Goal: Transaction & Acquisition: Purchase product/service

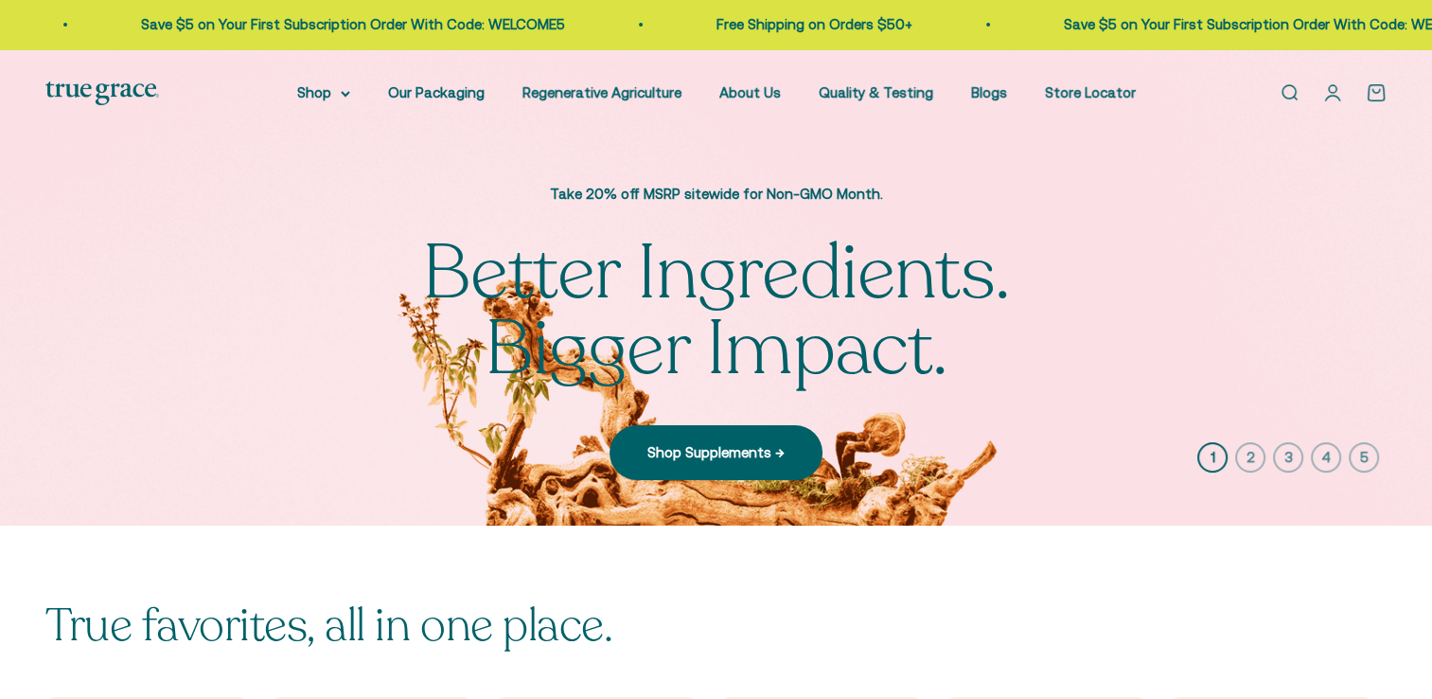
drag, startPoint x: 0, startPoint y: 0, endPoint x: 782, endPoint y: 304, distance: 839.0
click at [782, 311] on span "Bigger Impact." at bounding box center [717, 349] width 464 height 76
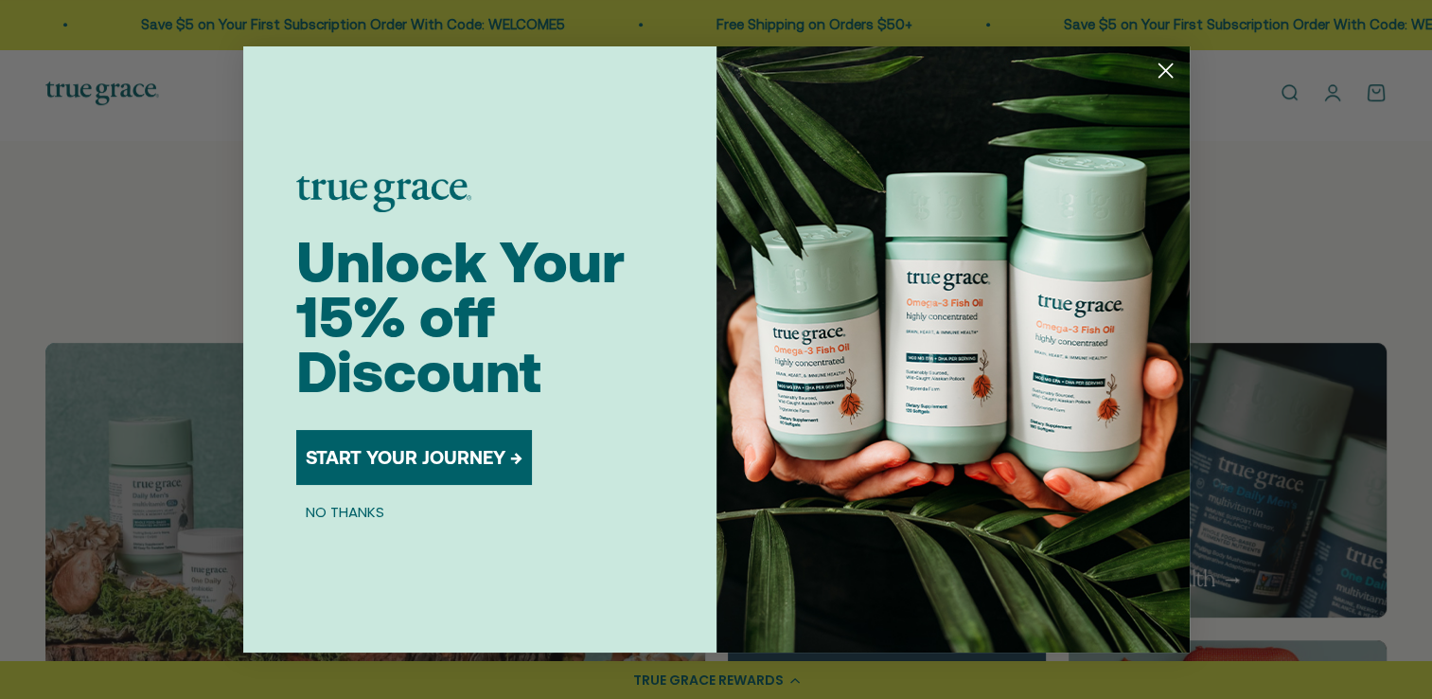
scroll to position [942, 0]
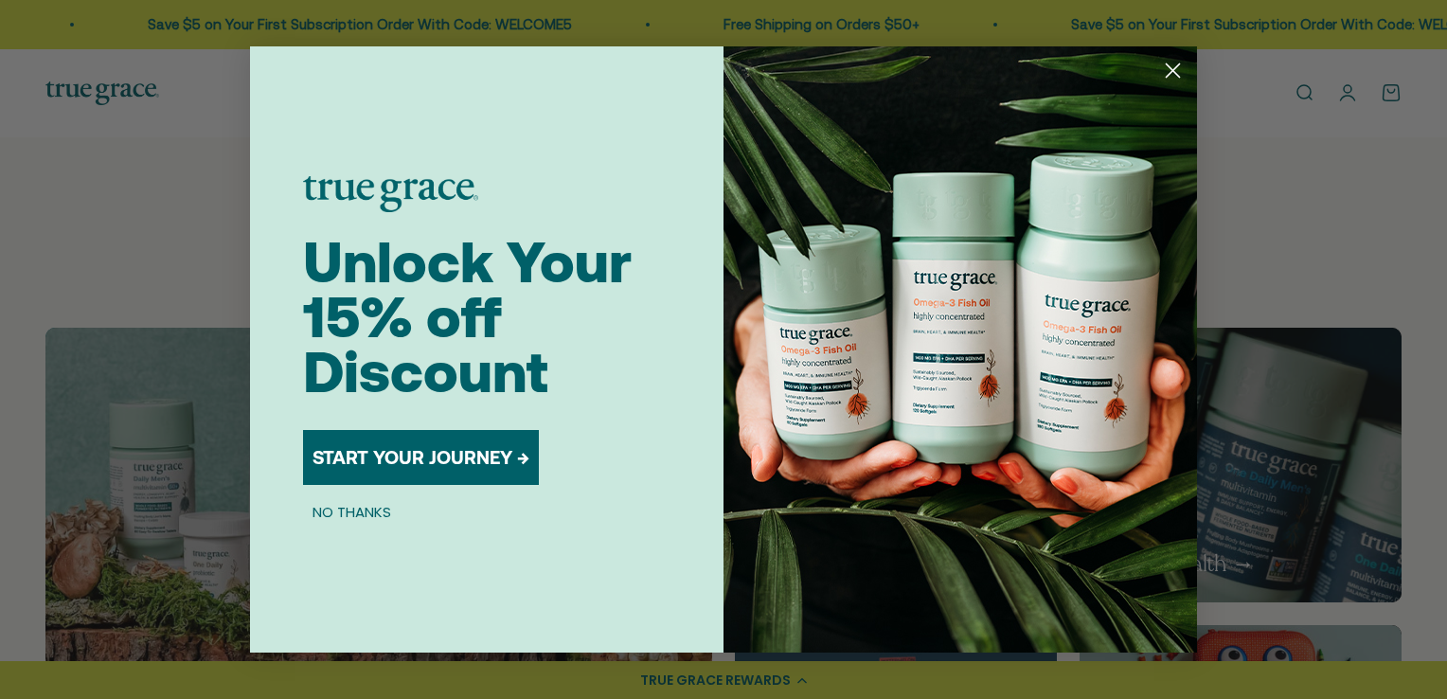
drag, startPoint x: 1442, startPoint y: 47, endPoint x: 1435, endPoint y: 169, distance: 122.3
click at [1167, 54] on icon "Close dialog" at bounding box center [1172, 70] width 33 height 33
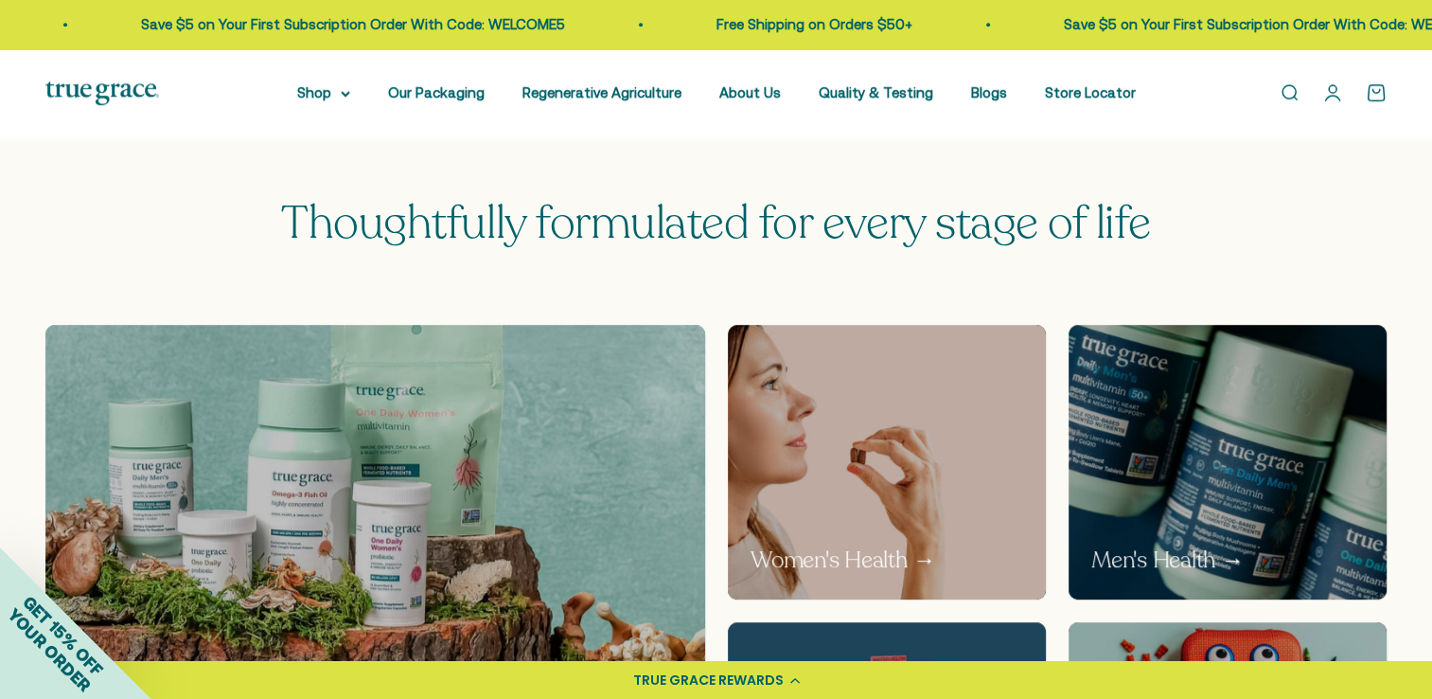
click at [1170, 65] on div "Open navigation menu Open search Shop Multivitamins Women's Multivitamin Women'…" at bounding box center [716, 93] width 1432 height 88
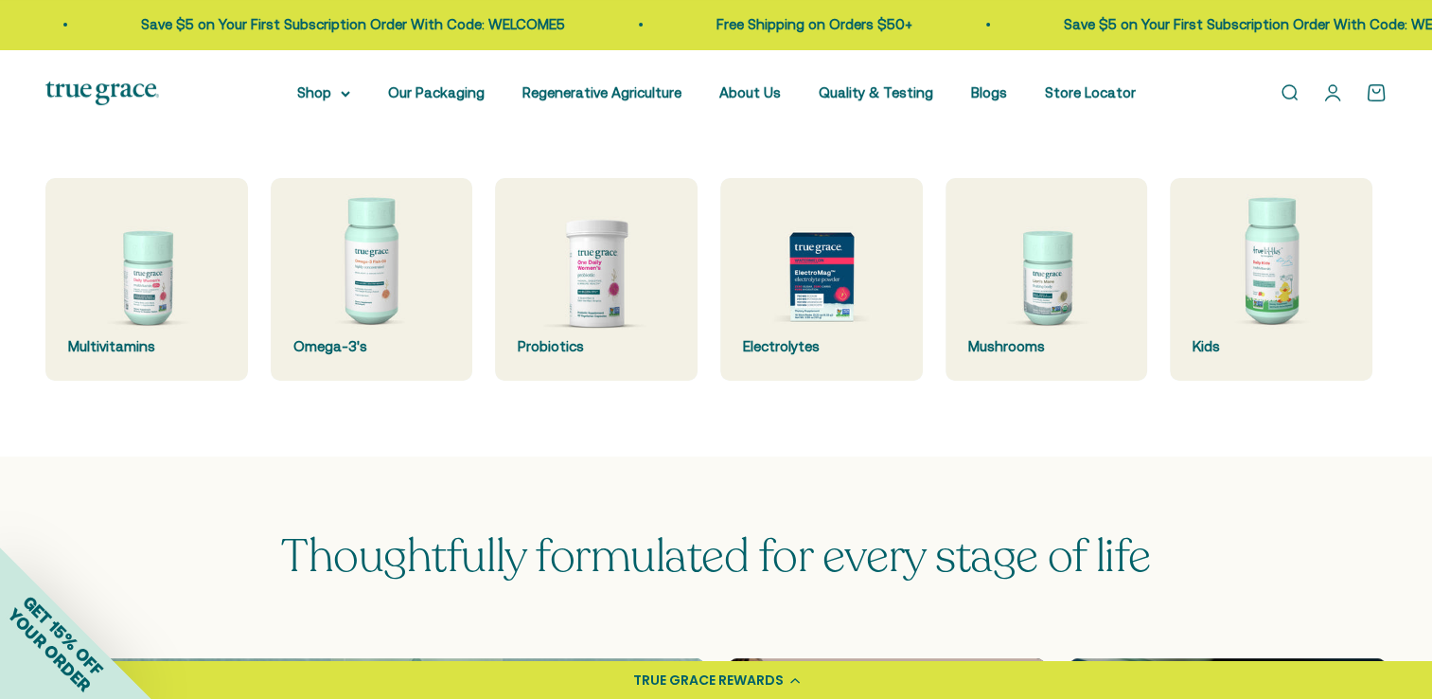
scroll to position [531, 0]
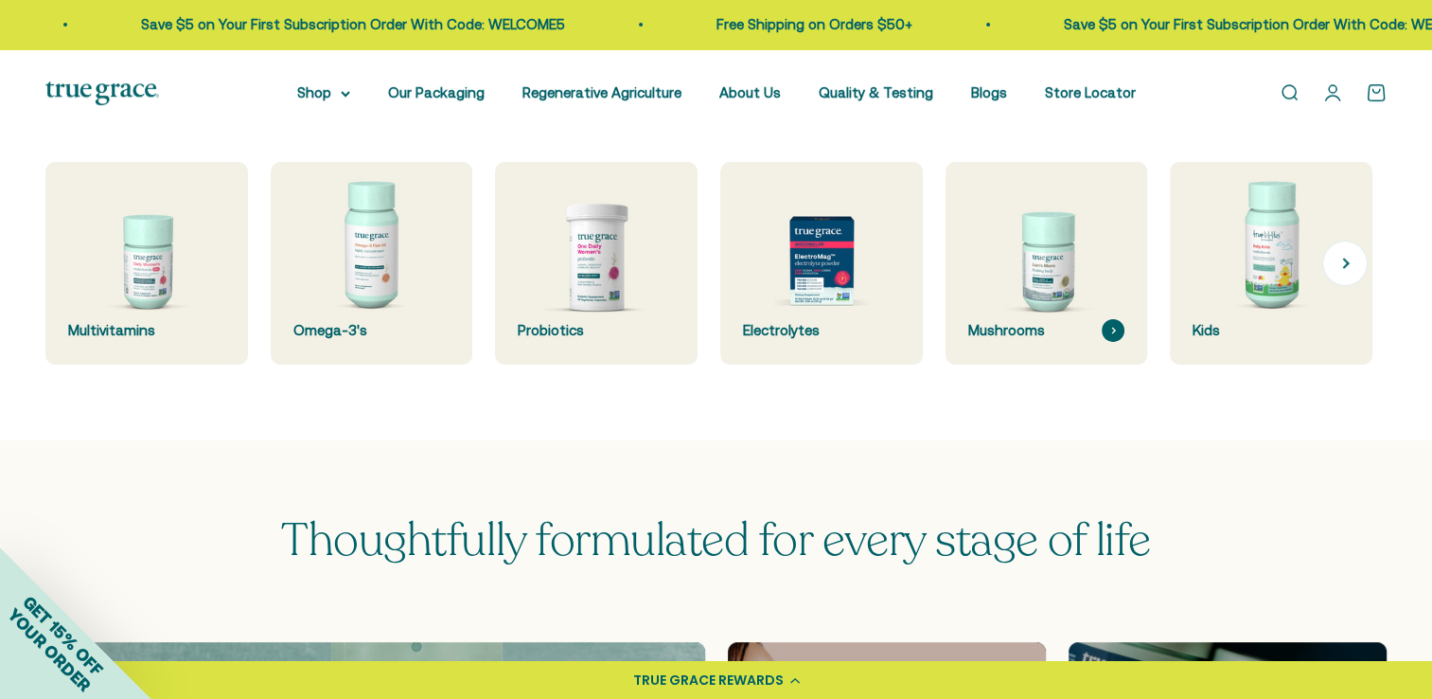
click at [1072, 289] on img at bounding box center [1046, 263] width 214 height 214
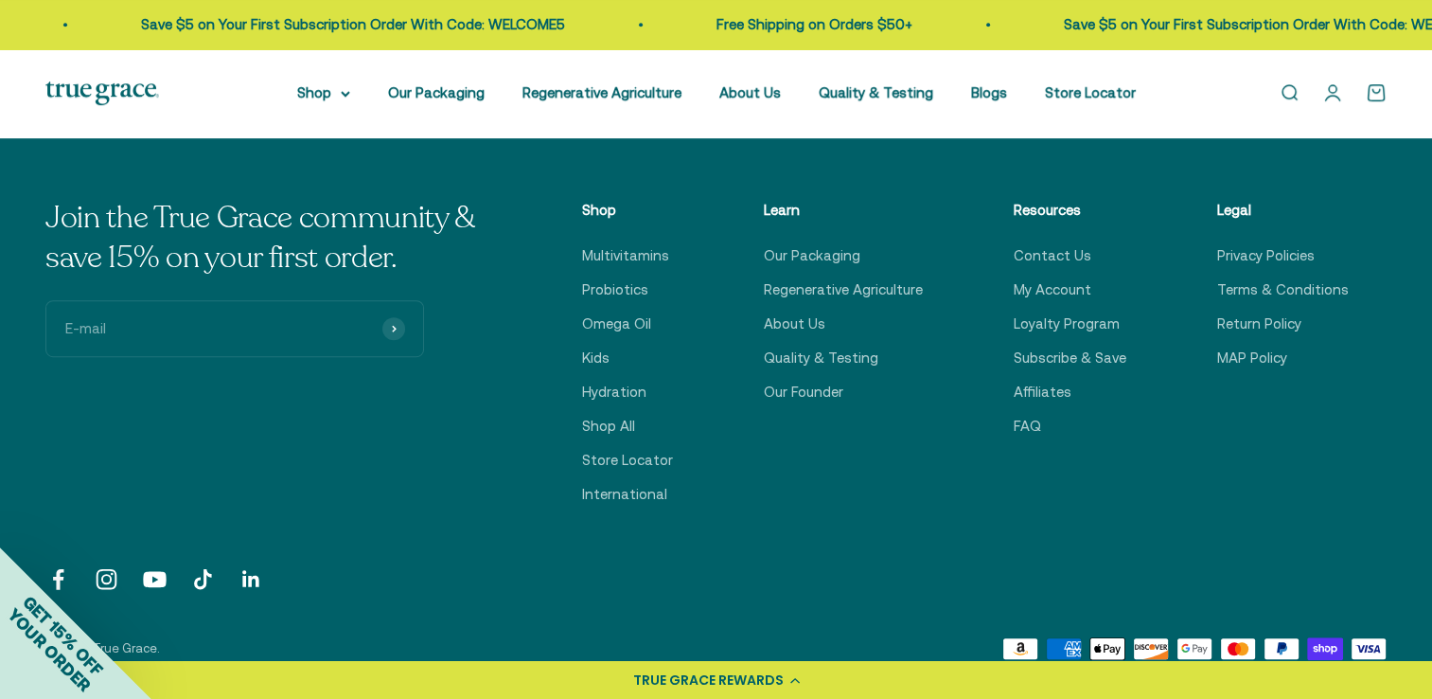
scroll to position [950, 0]
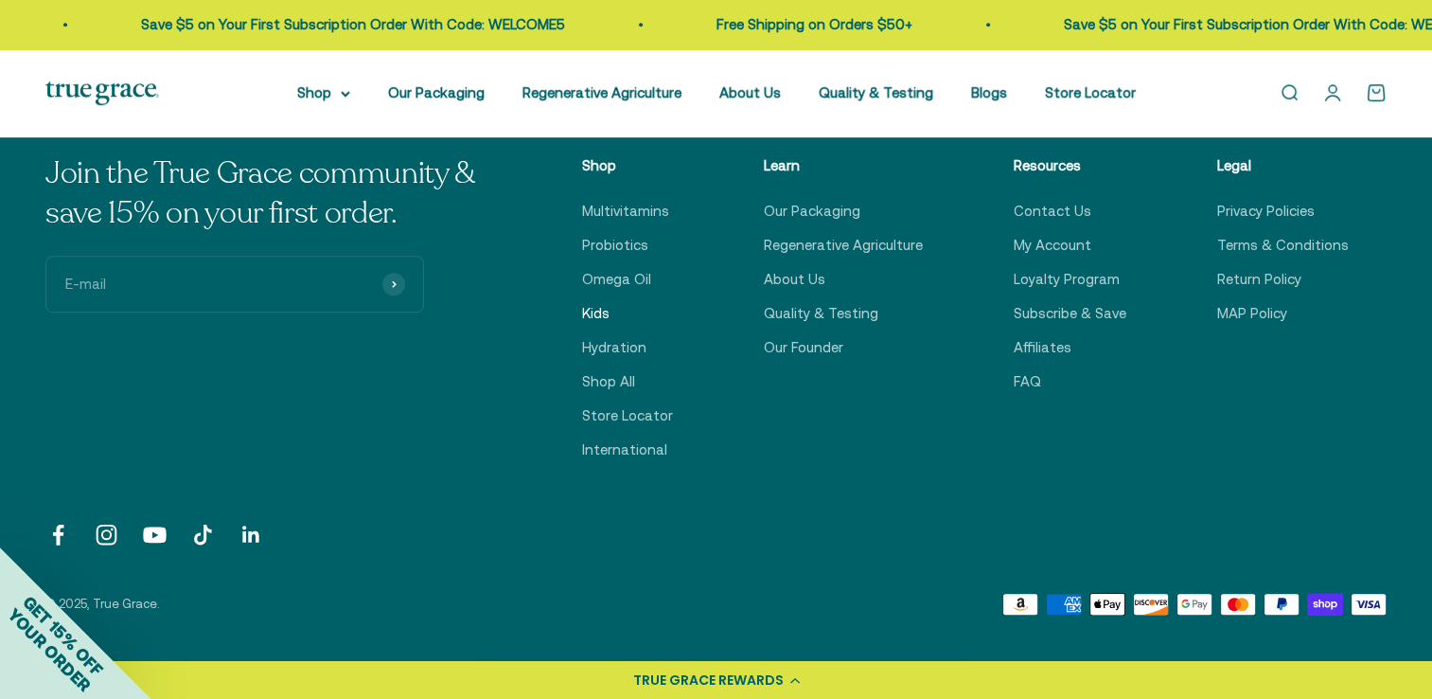
click at [597, 316] on link "Kids" at bounding box center [595, 313] width 27 height 23
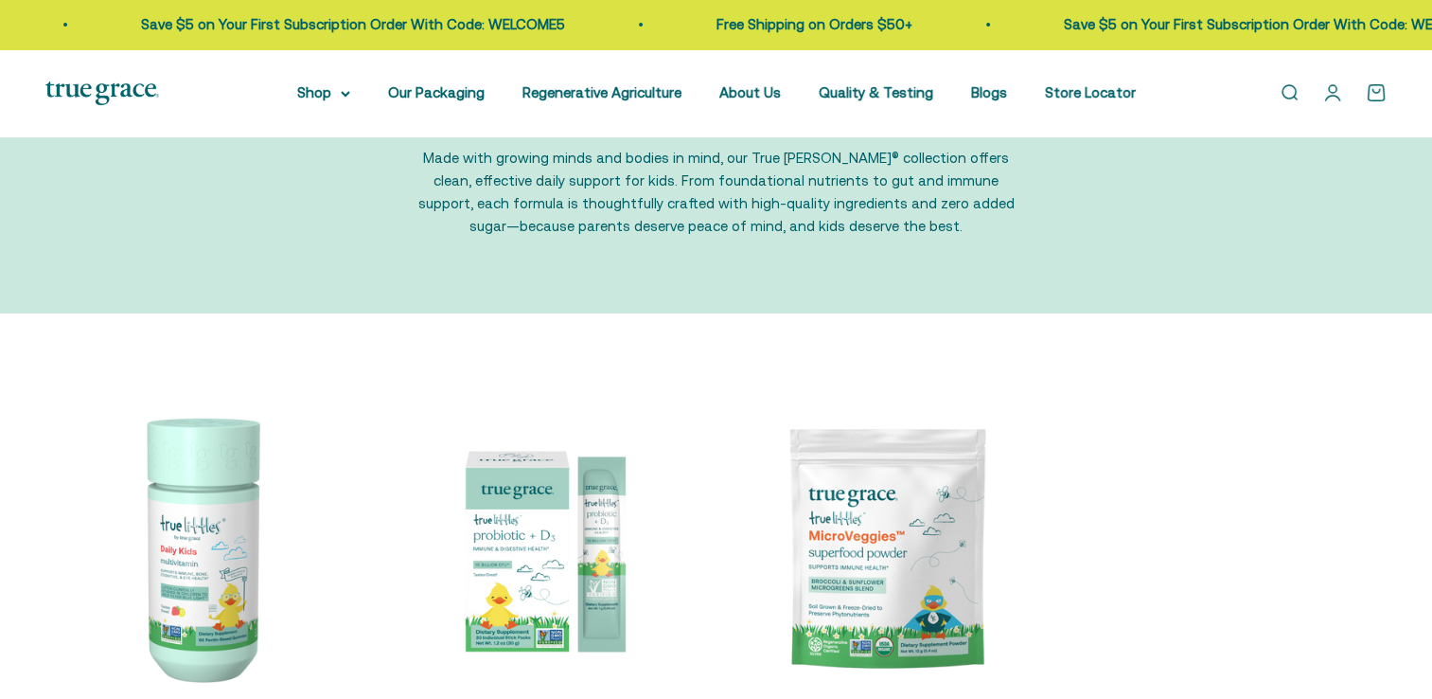
click at [656, 313] on div "True [PERSON_NAME] Made with growing minds and bodies in mind, our True [PERSON…" at bounding box center [716, 145] width 1432 height 335
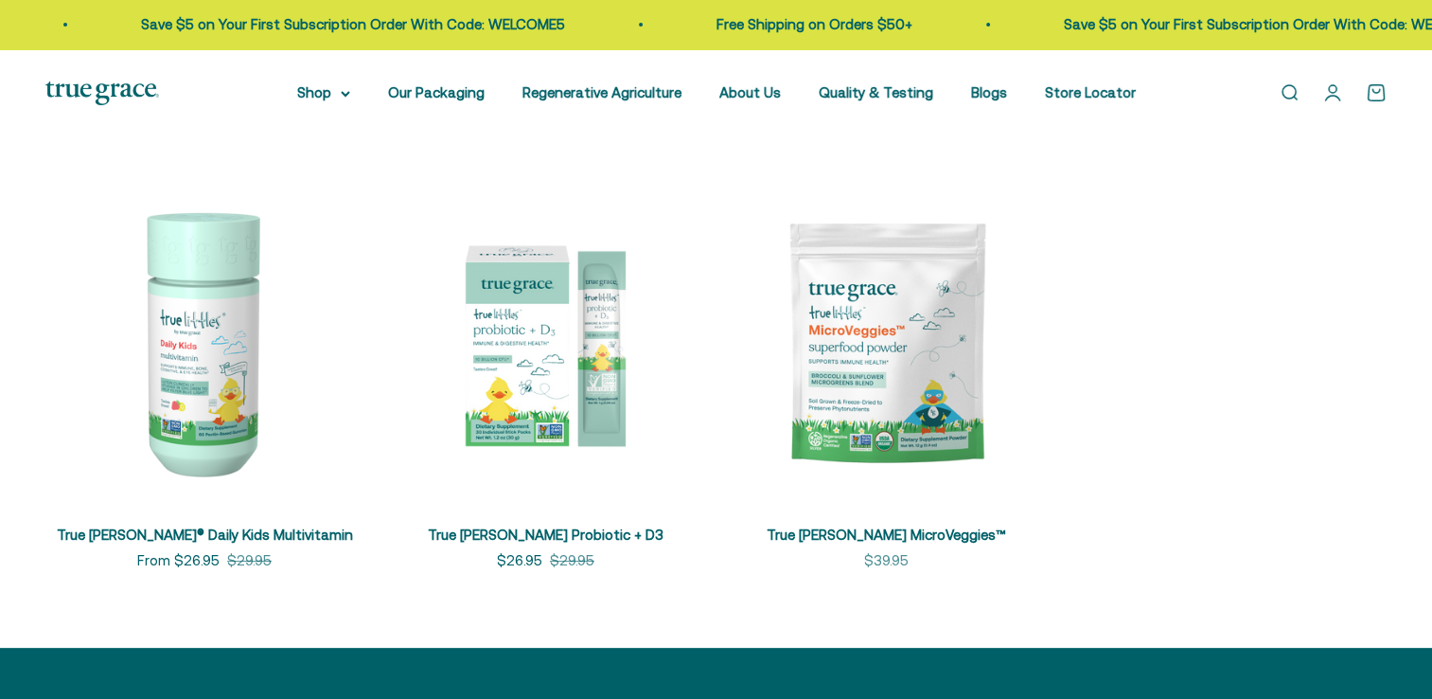
scroll to position [474, 0]
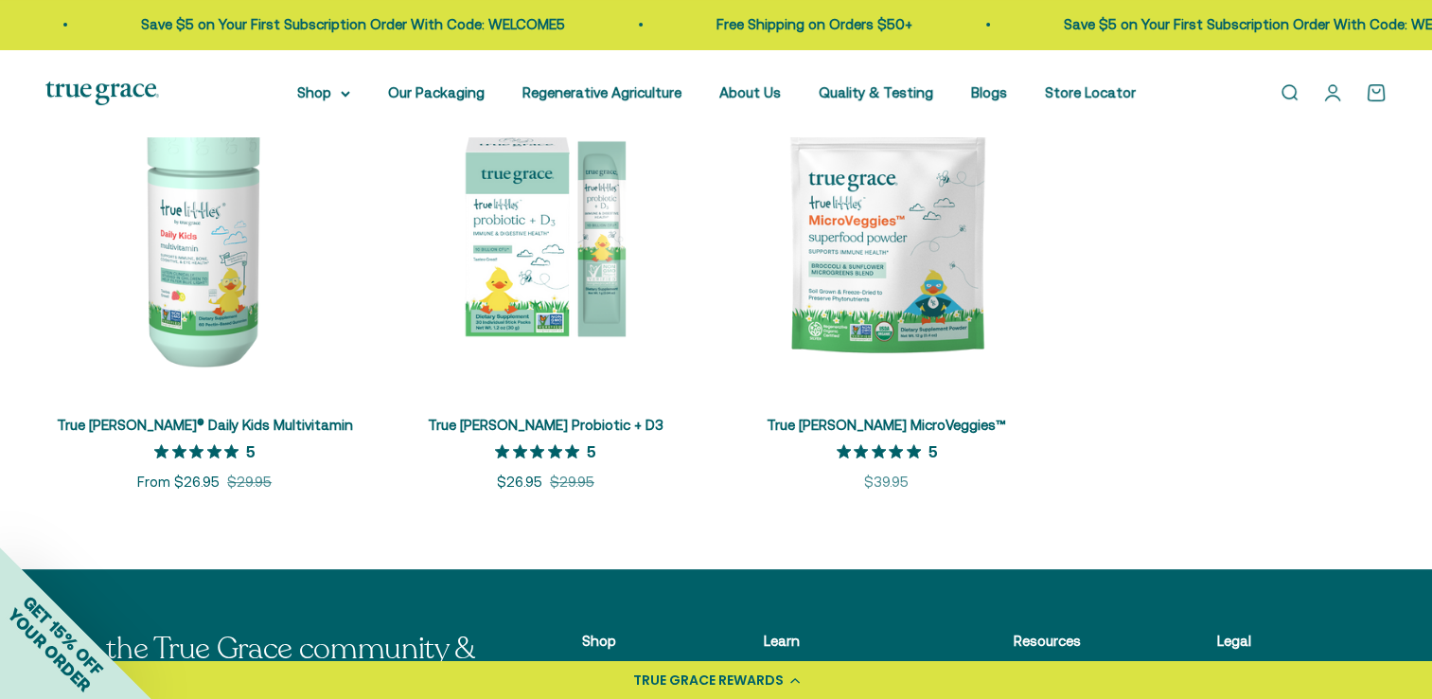
click at [432, 506] on div "+ Quick add True [PERSON_NAME]® Daily Kids Multivitamin 5 out of 5 star rating …" at bounding box center [716, 284] width 1432 height 572
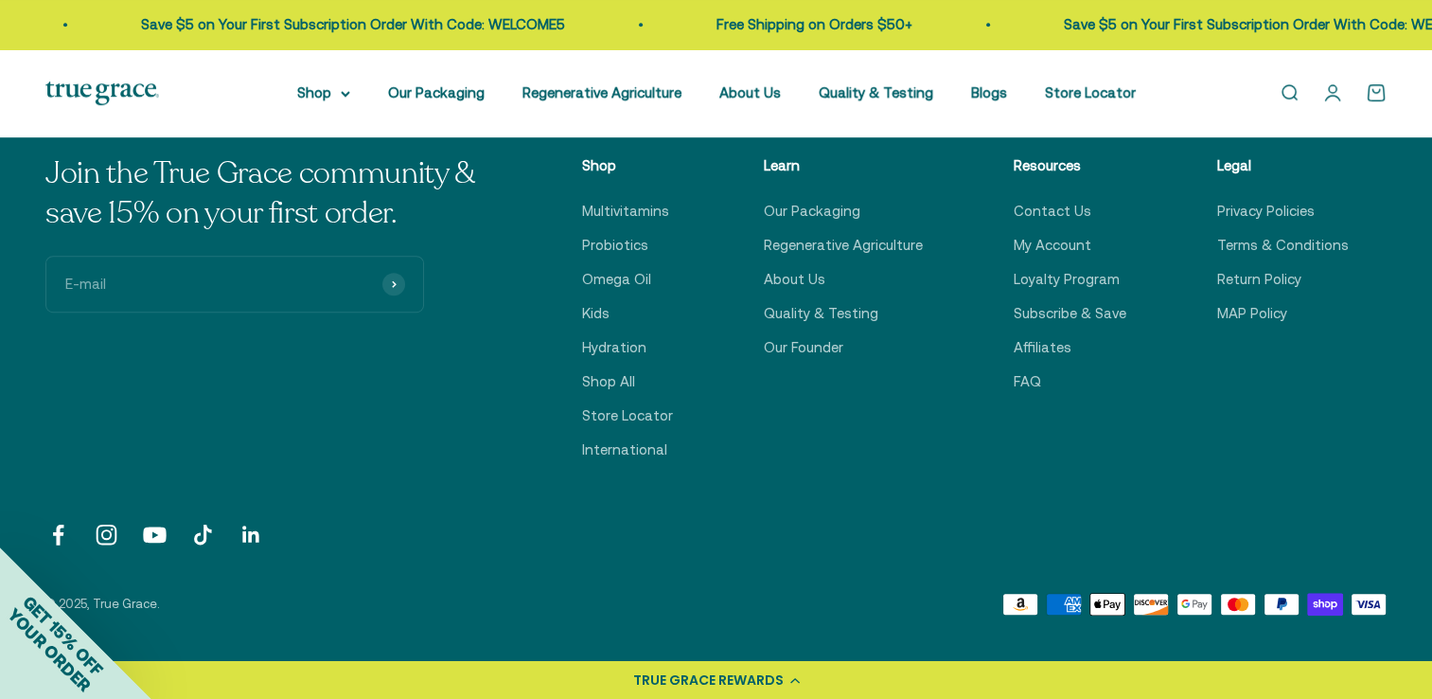
scroll to position [912, 0]
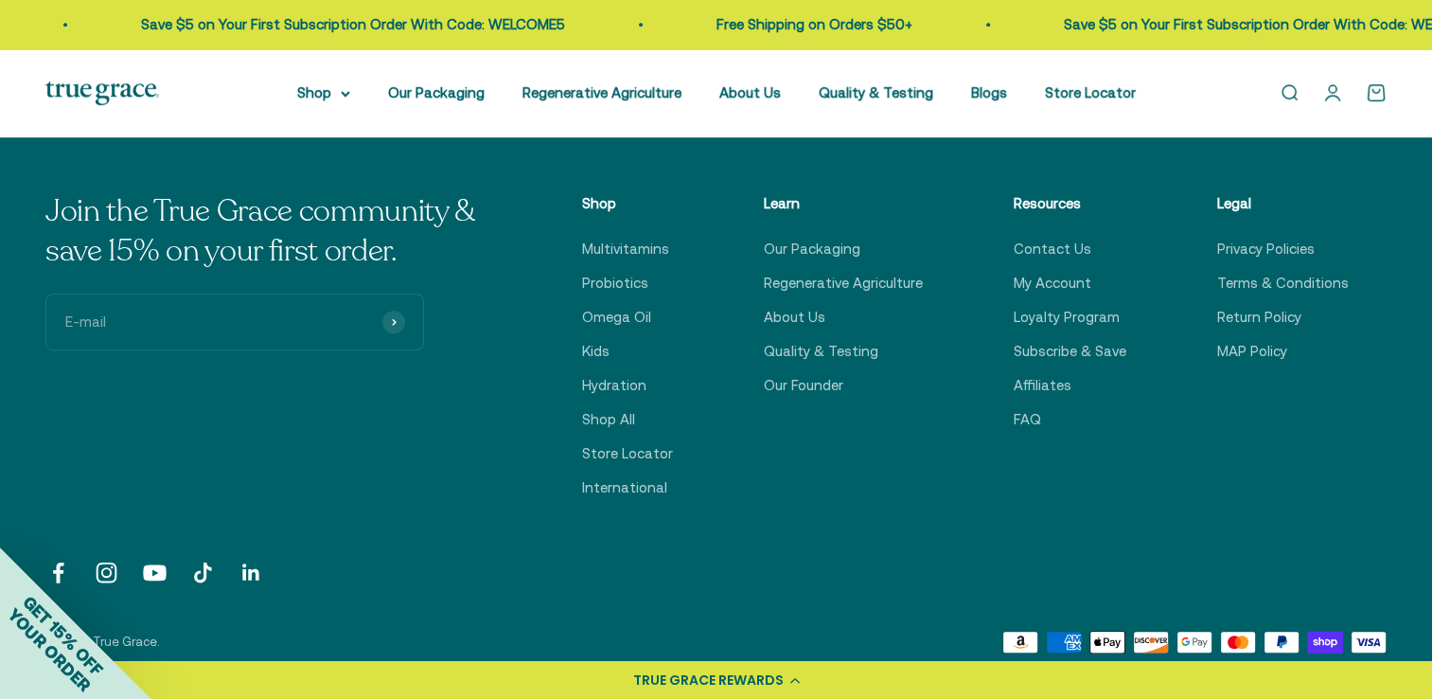
click at [609, 202] on p "Shop" at bounding box center [627, 203] width 91 height 23
click at [614, 284] on link "Probiotics" at bounding box center [615, 283] width 66 height 23
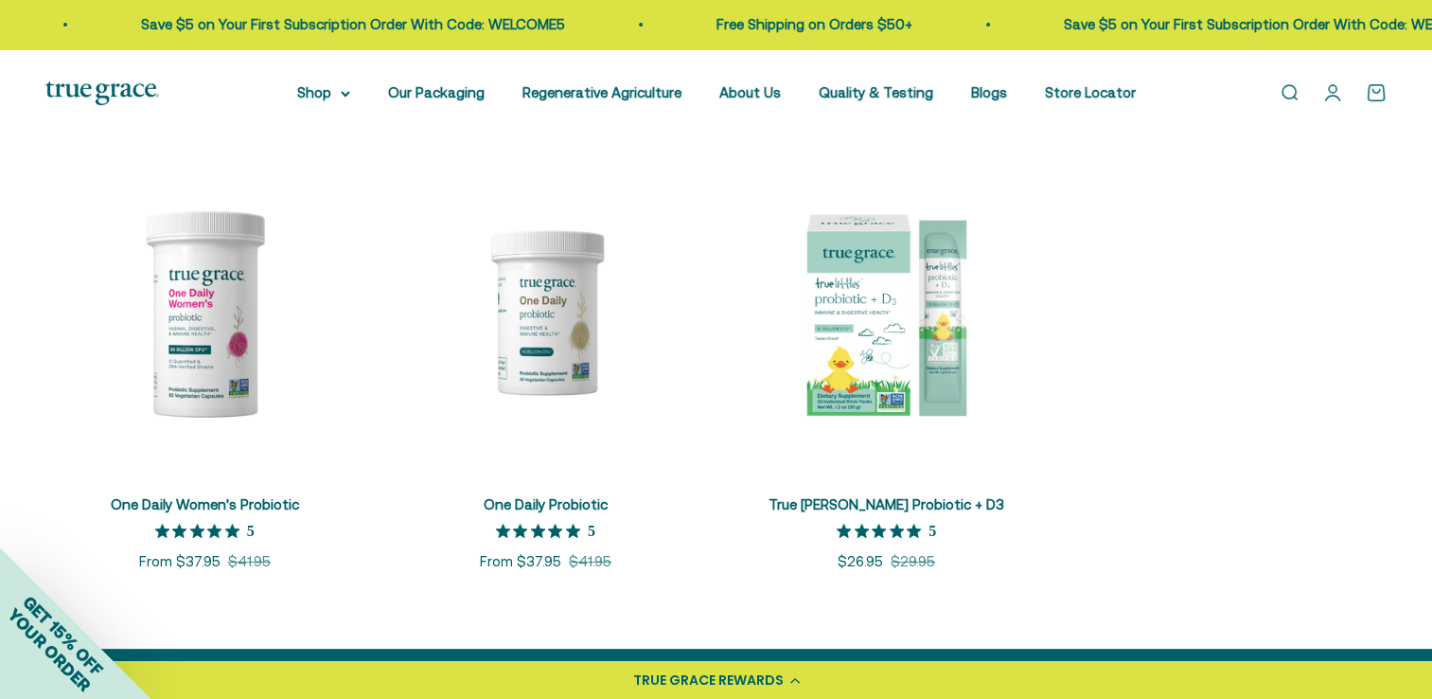
scroll to position [323, 0]
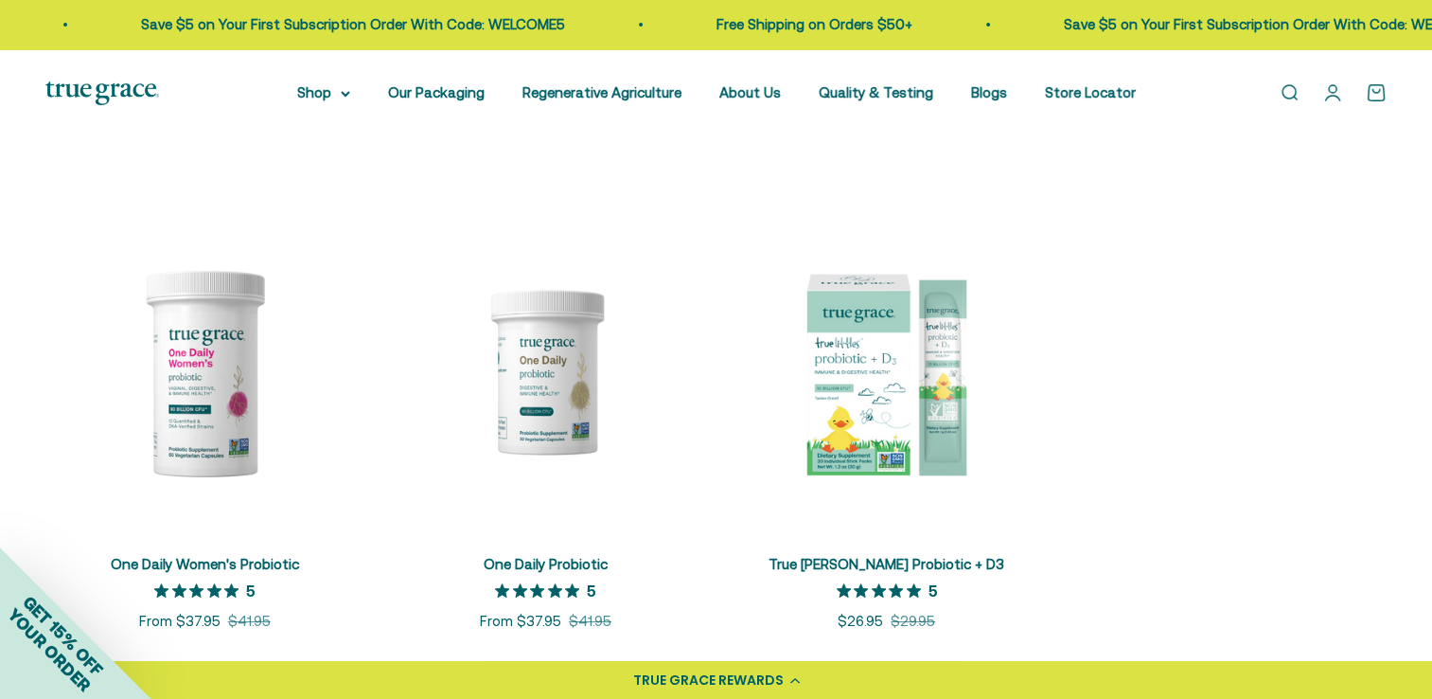
click at [1280, 89] on link "Open search" at bounding box center [1289, 92] width 21 height 21
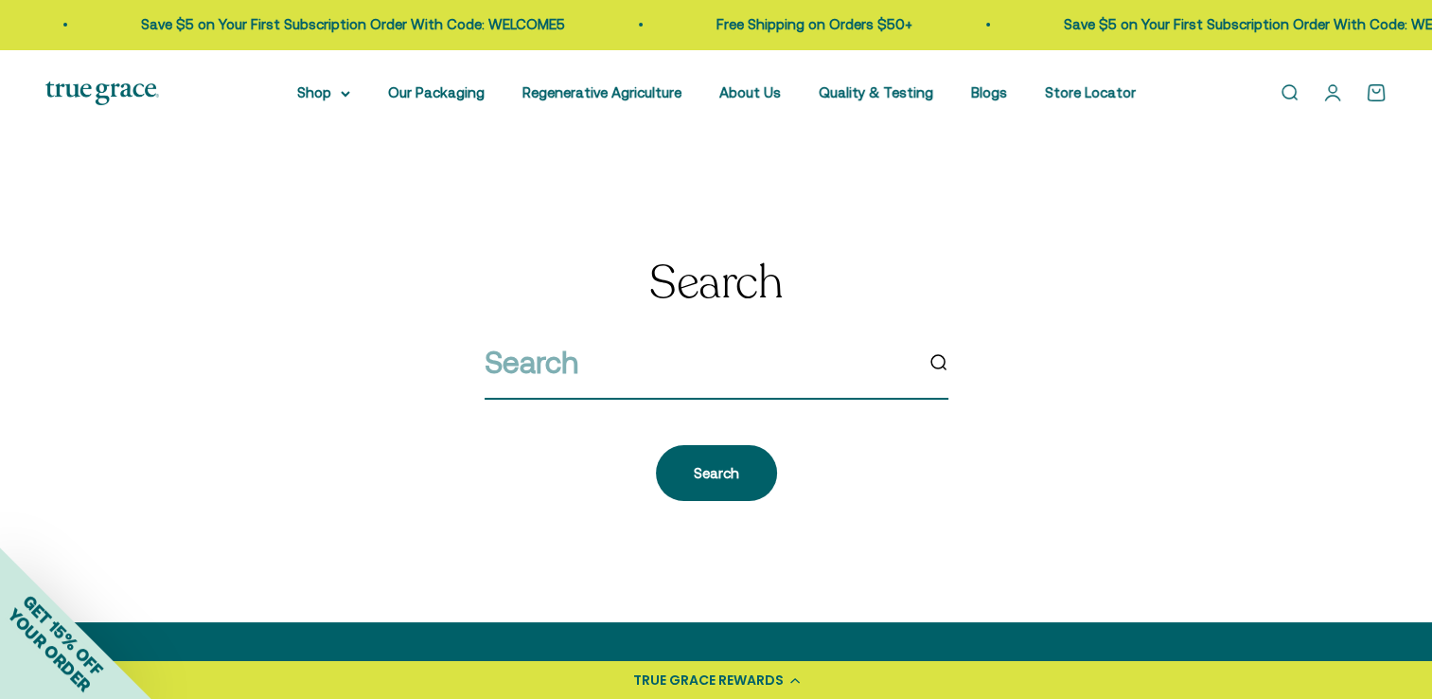
click at [734, 366] on input "search" at bounding box center [699, 362] width 428 height 48
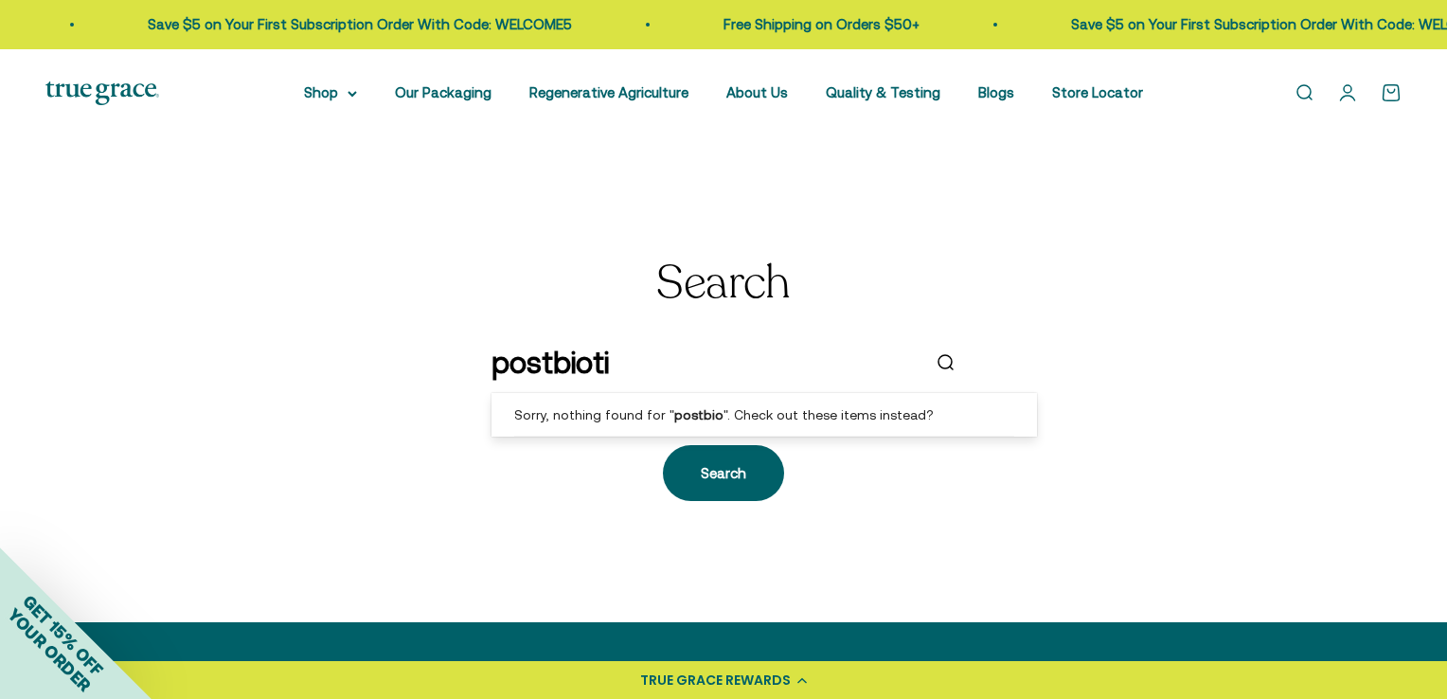
type input "postbiotic"
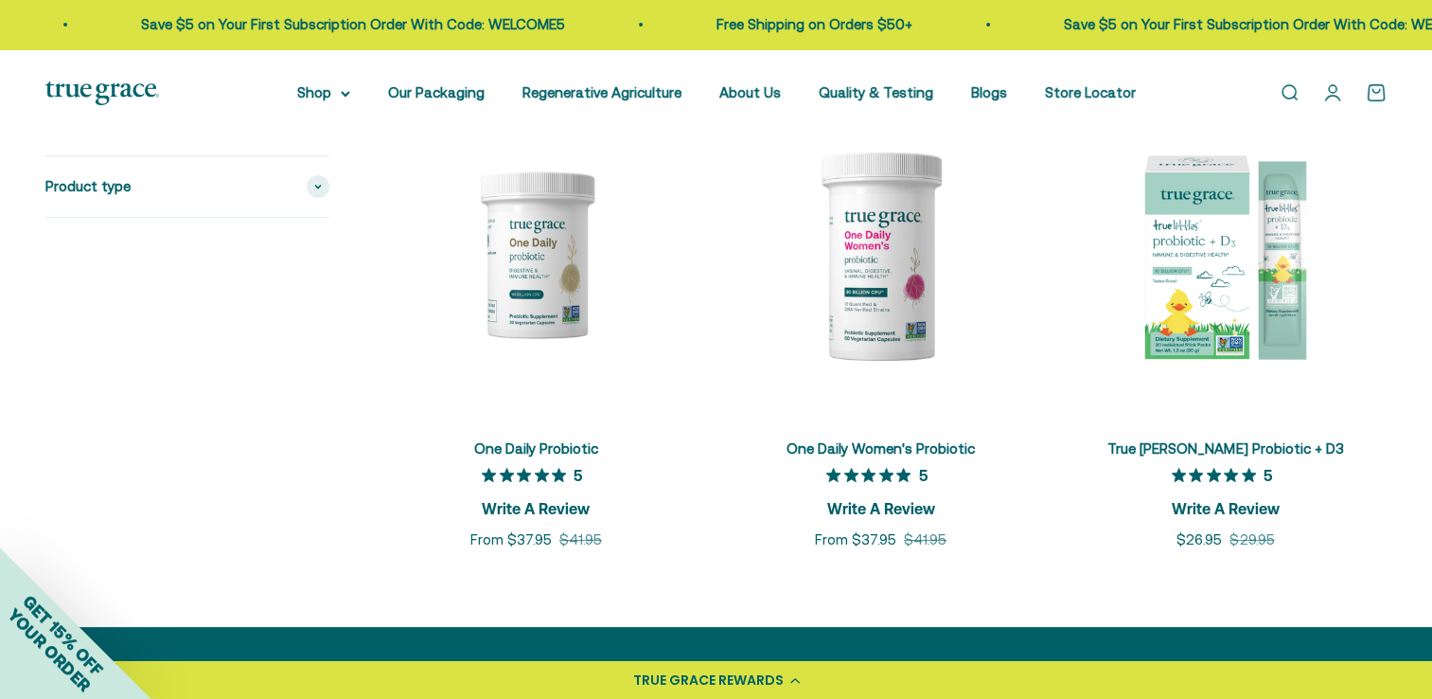
scroll to position [341, 0]
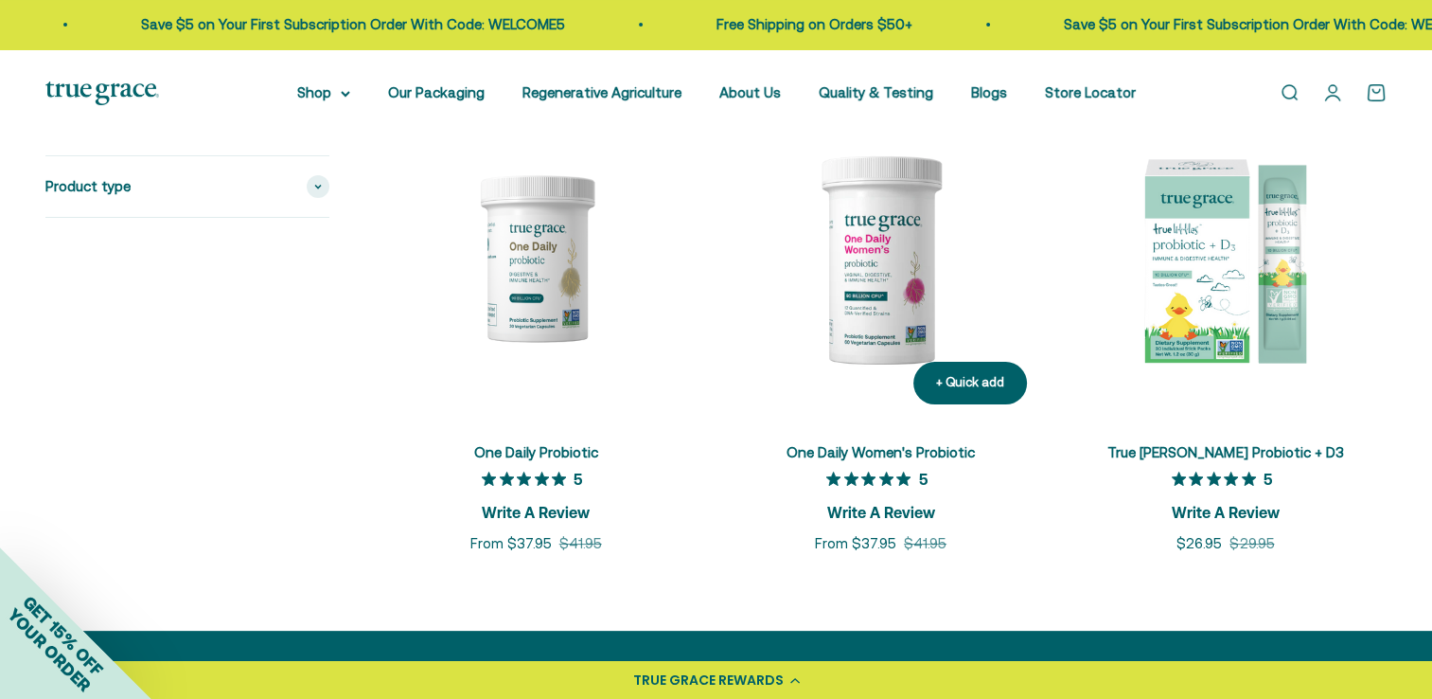
click at [869, 309] on img at bounding box center [881, 258] width 322 height 322
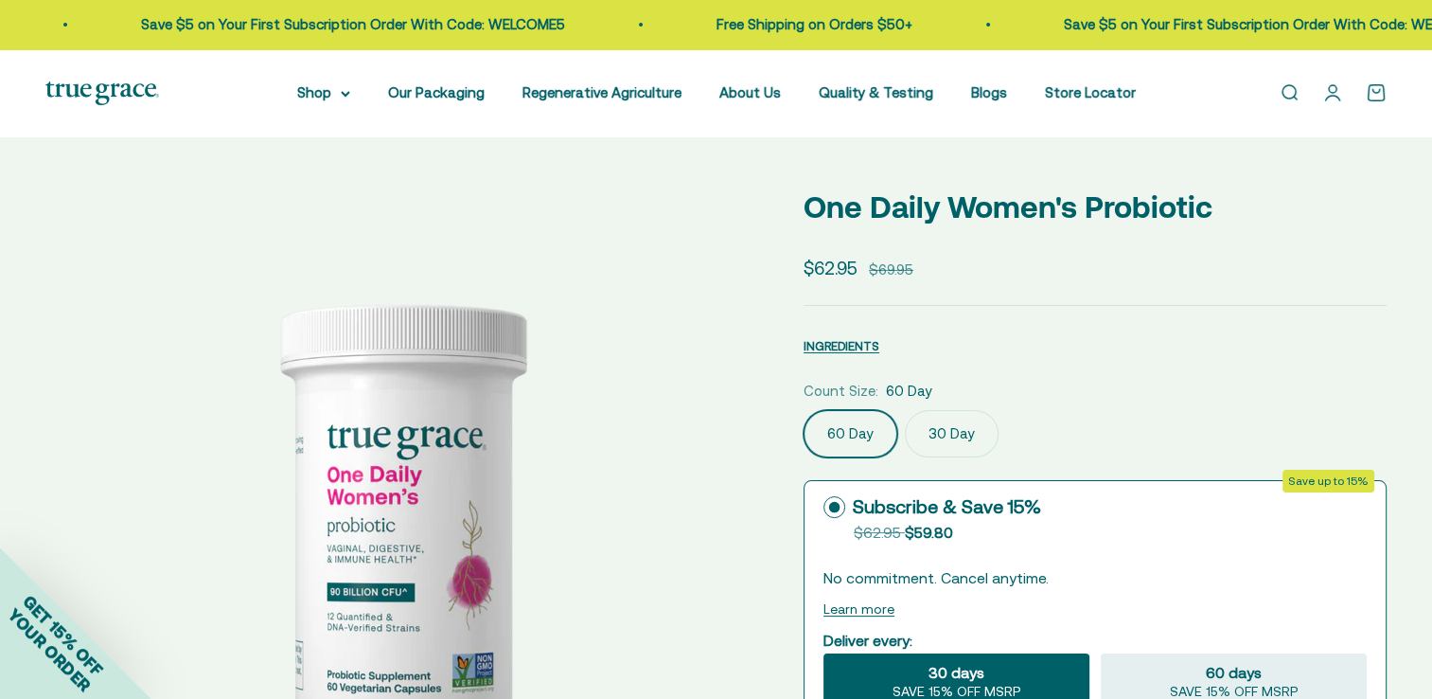
select select "3"
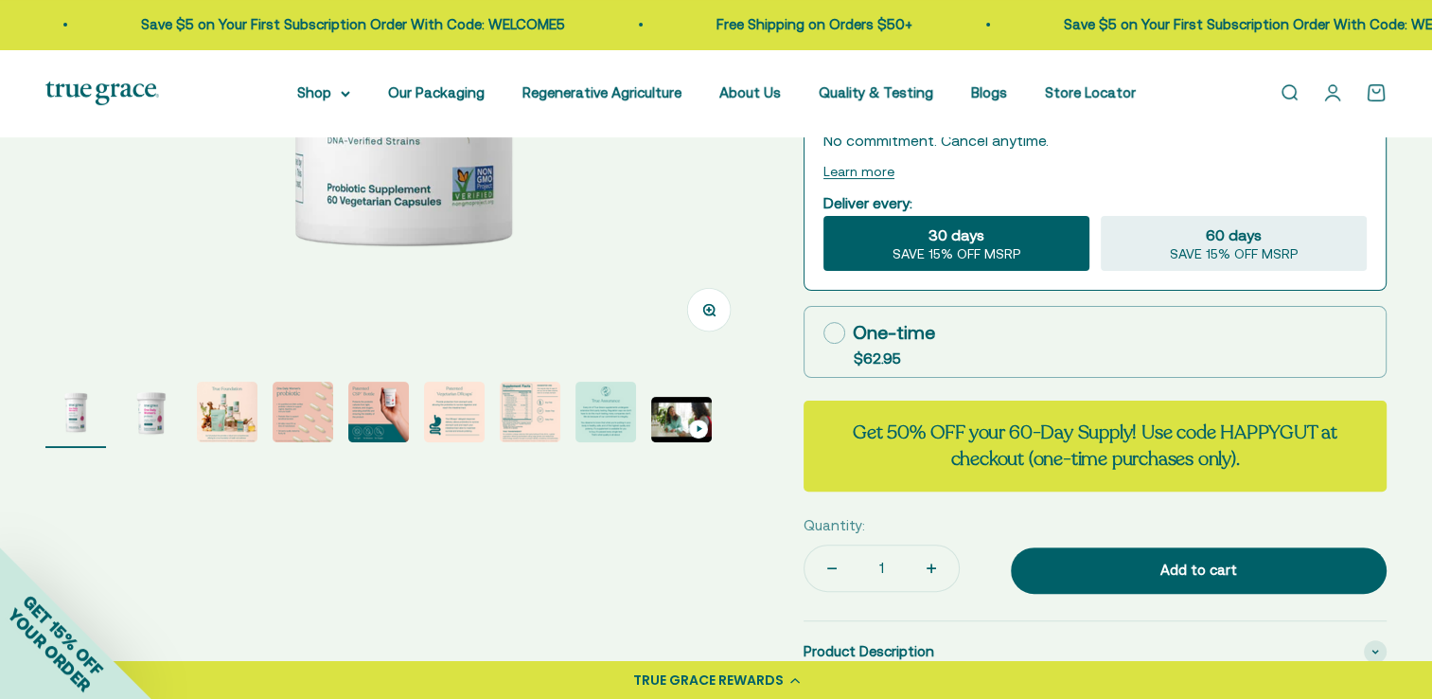
scroll to position [492, 0]
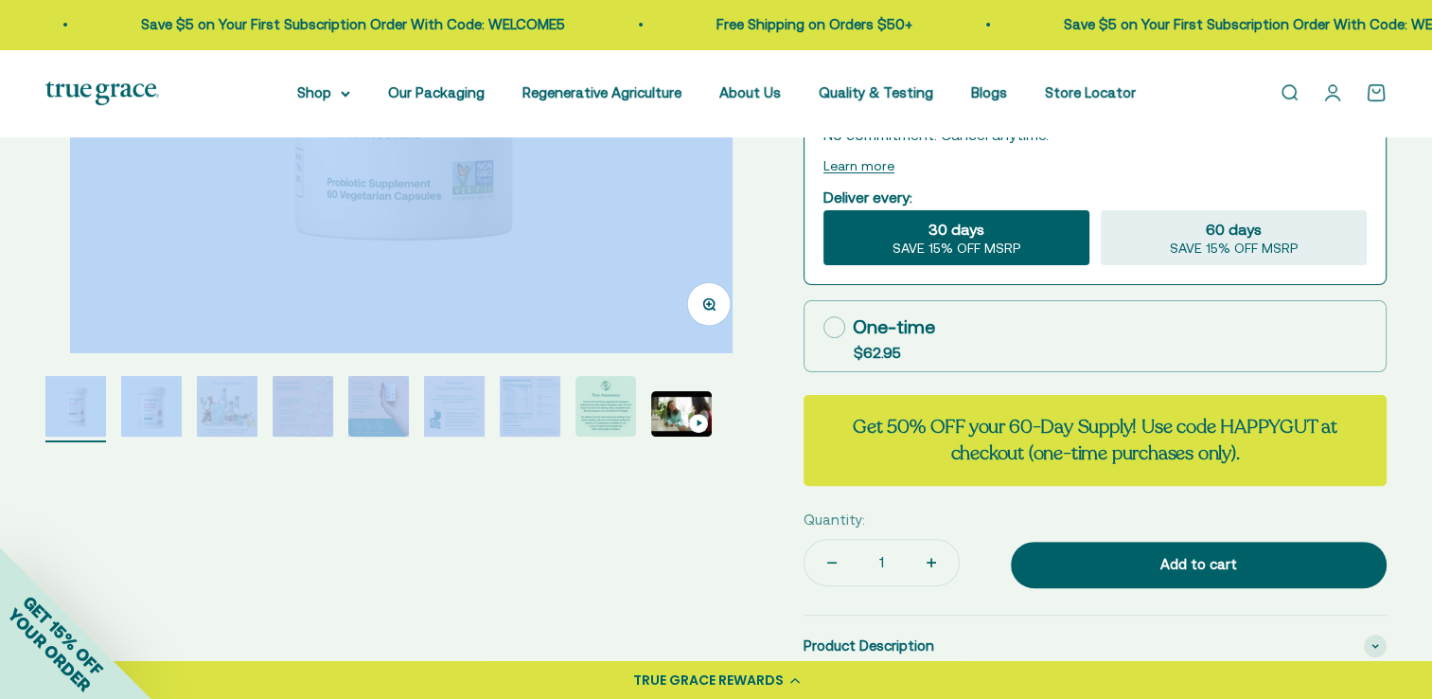
drag, startPoint x: 503, startPoint y: 355, endPoint x: 520, endPoint y: 400, distance: 47.7
click at [520, 400] on product-gallery "Zoom Go to item 1 Go to item 2 Go to item 3 Go to item 4 Go to item 5 Go to ite…" at bounding box center [401, 66] width 713 height 752
click at [520, 400] on img "Go to item 7" at bounding box center [530, 406] width 61 height 61
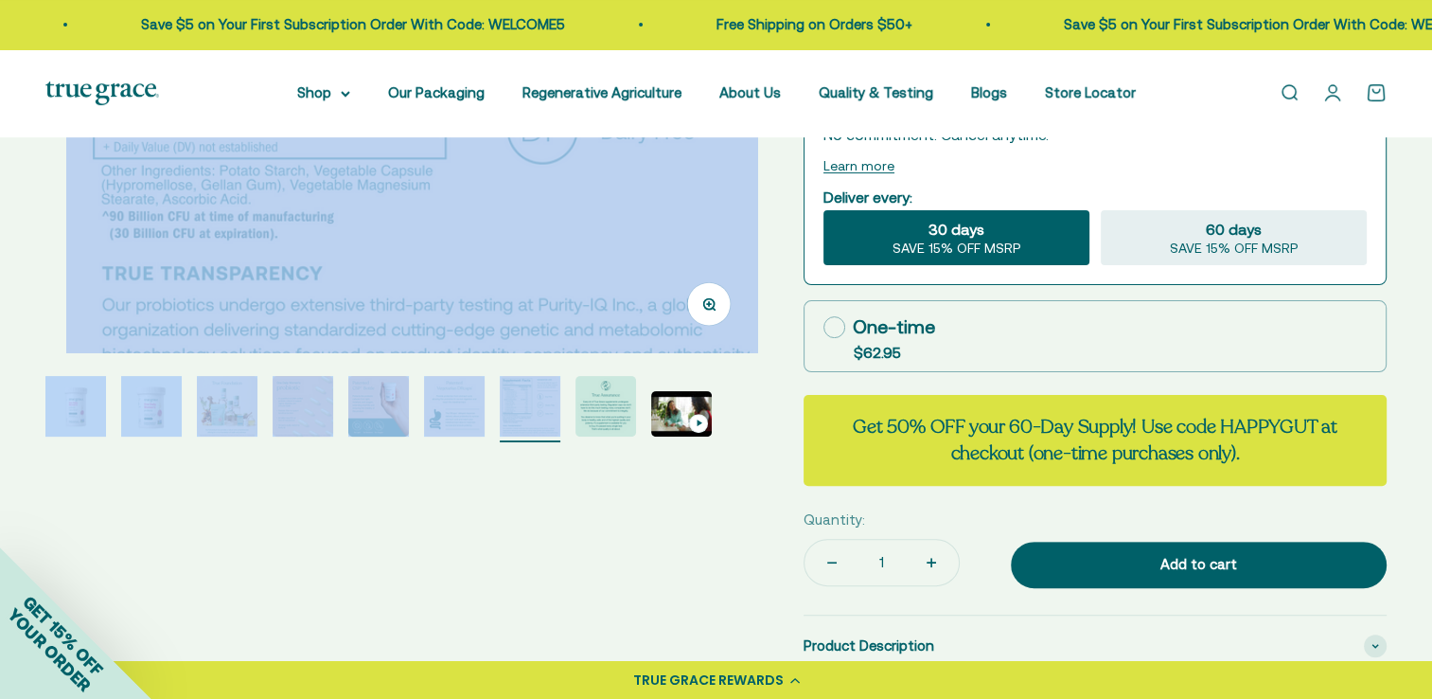
scroll to position [0, 4412]
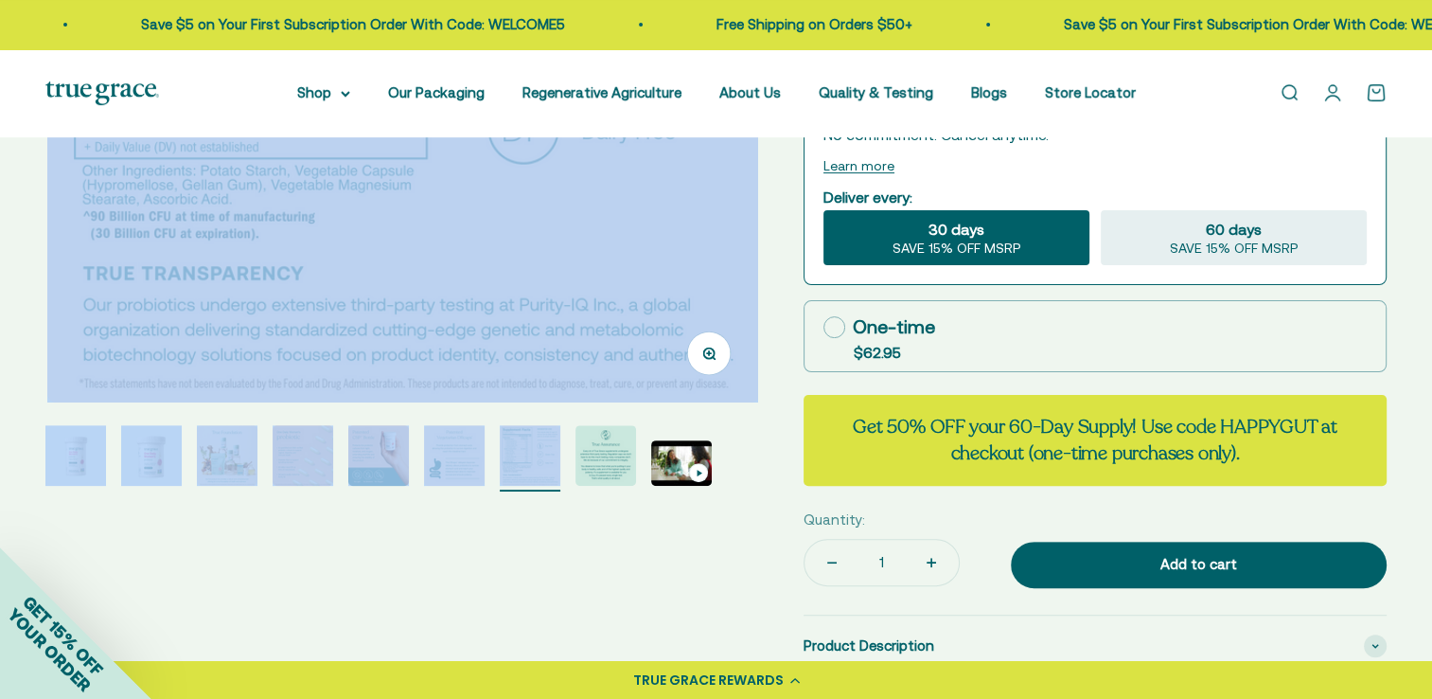
click at [507, 490] on button "Go to item 7" at bounding box center [530, 458] width 61 height 66
click at [10, 312] on div "Zoom Go to item 1 Go to item 2 Go to item 3 Go to item 4 Go to item 5 Go to ite…" at bounding box center [716, 311] width 1432 height 1332
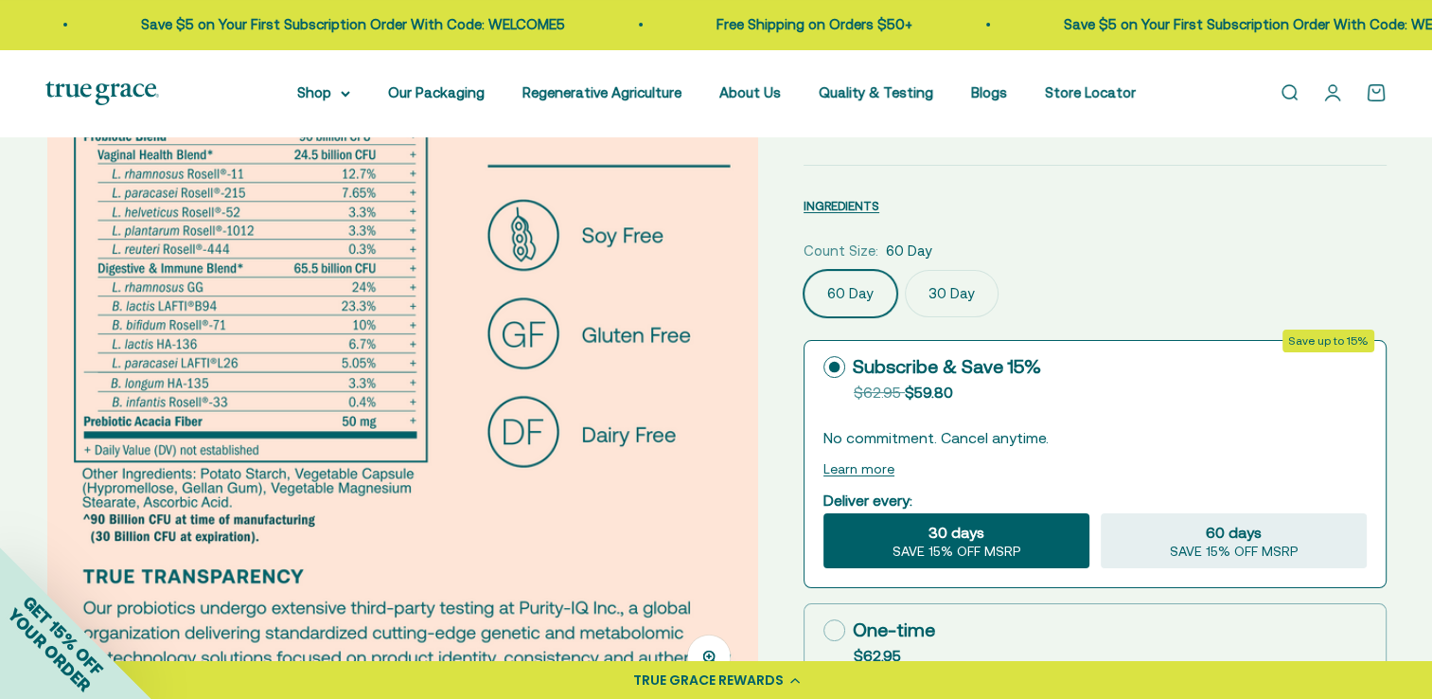
scroll to position [151, 0]
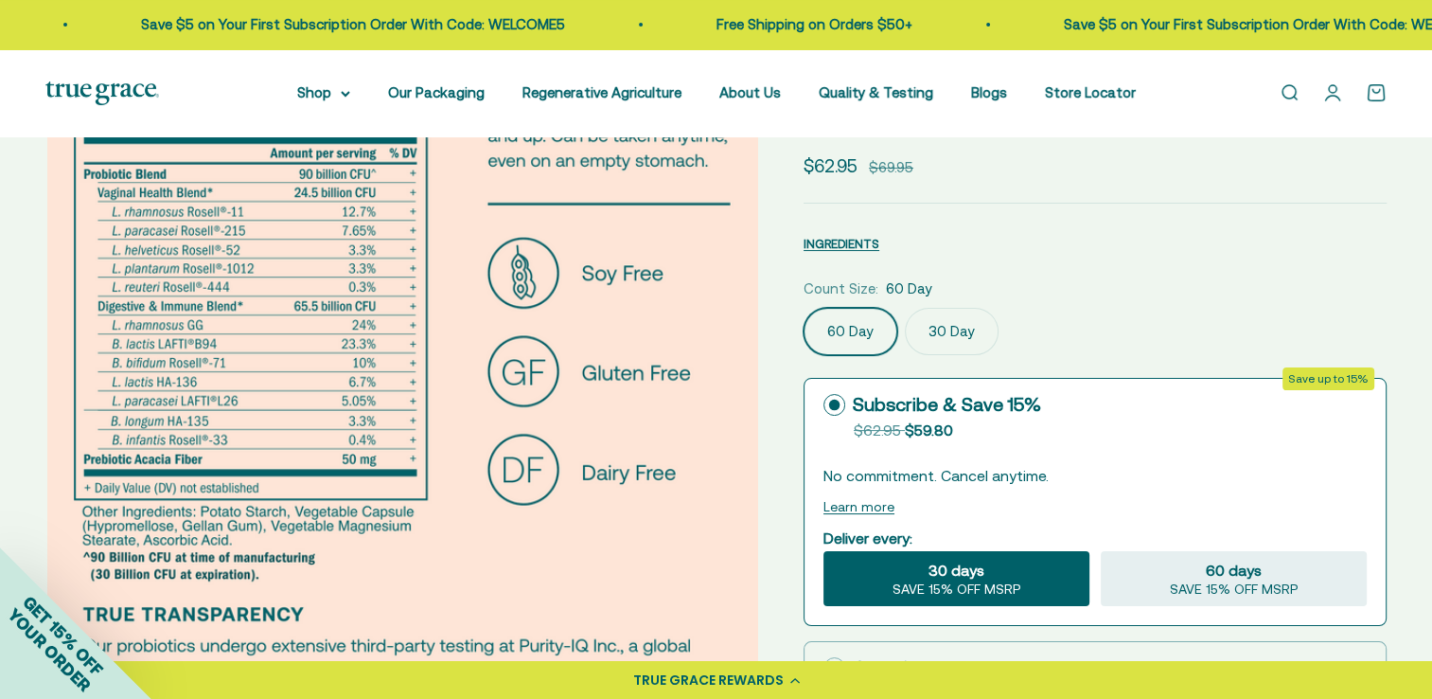
click at [773, 423] on div "Zoom Go to item 1 Go to item 2 Go to item 3 Go to item 4 Go to item 5 Go to ite…" at bounding box center [716, 651] width 1342 height 1241
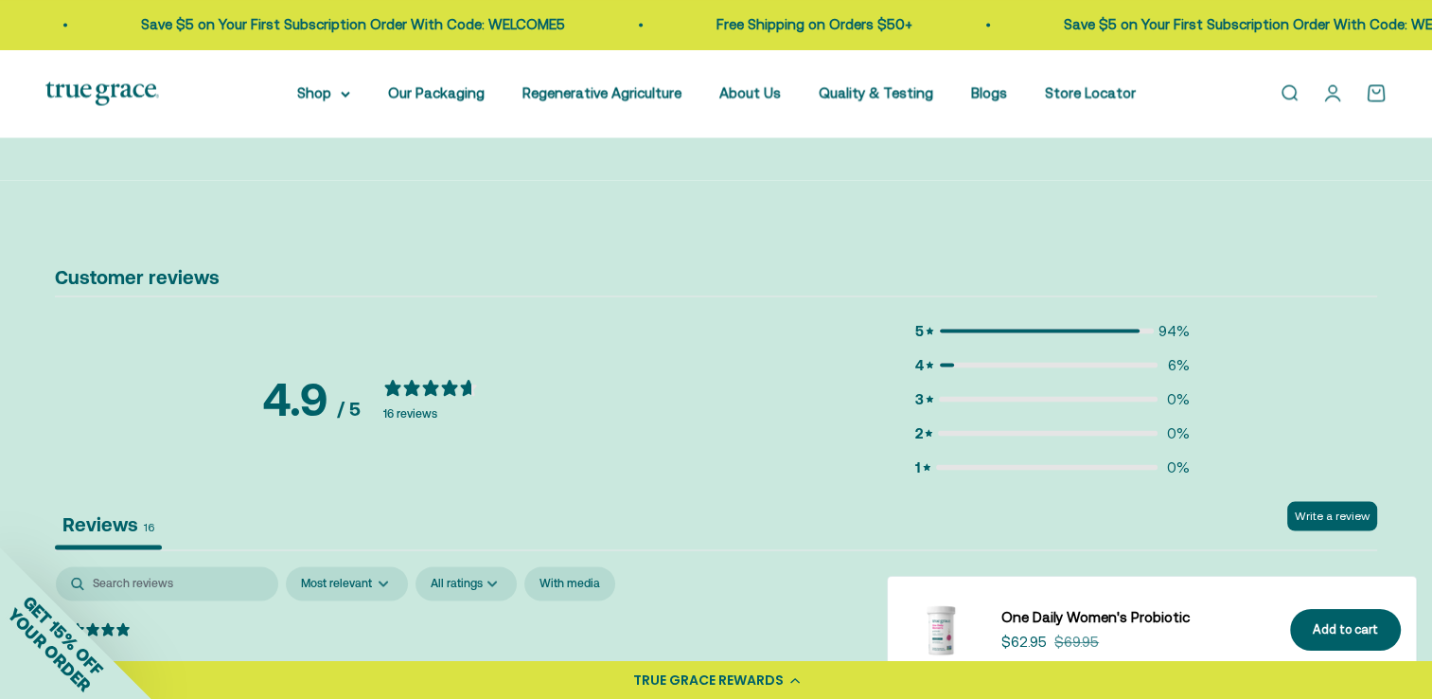
scroll to position [3950, 0]
